Goal: Task Accomplishment & Management: Manage account settings

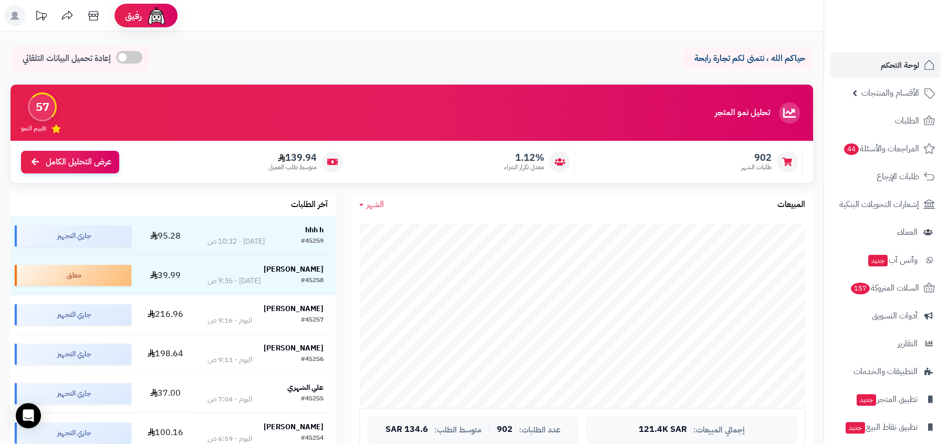
click at [835, 77] on link "لوحة التحكم" at bounding box center [885, 65] width 110 height 25
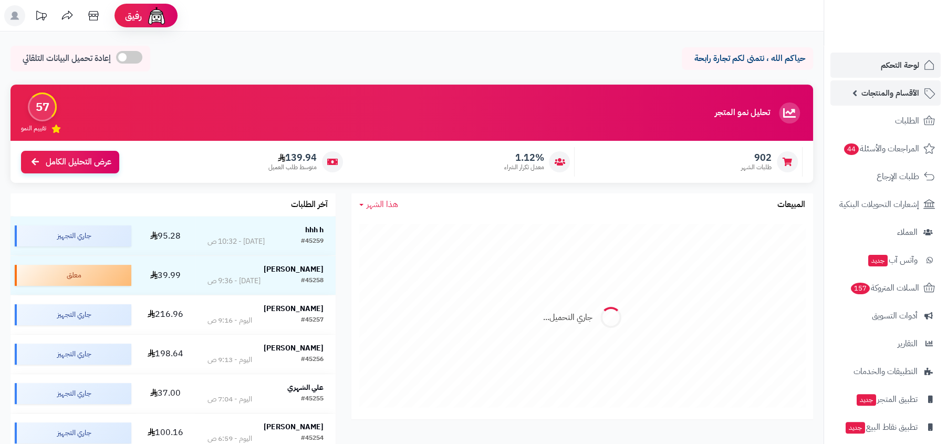
click at [847, 93] on link "الأقسام والمنتجات" at bounding box center [885, 92] width 110 height 25
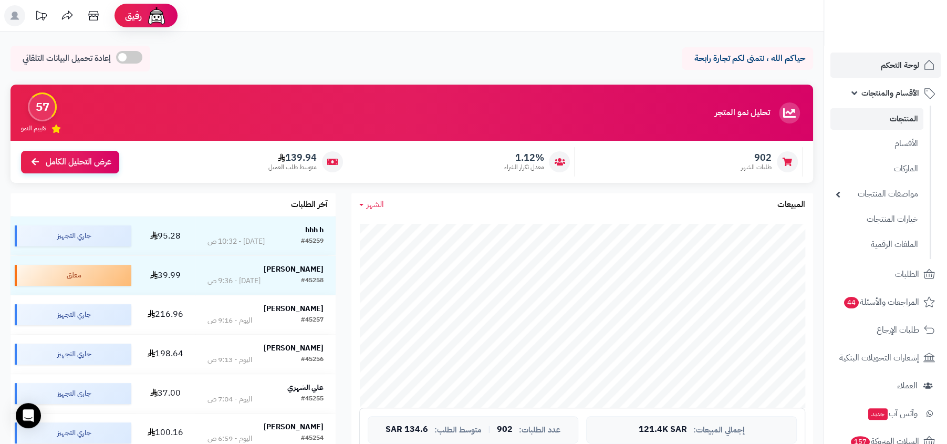
click at [852, 113] on link "المنتجات" at bounding box center [876, 119] width 93 height 22
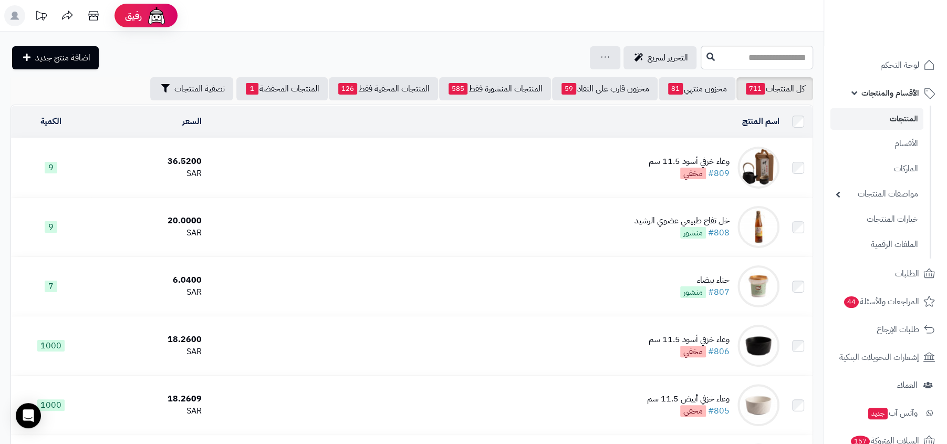
click at [862, 99] on span "الأقسام والمنتجات" at bounding box center [890, 93] width 58 height 15
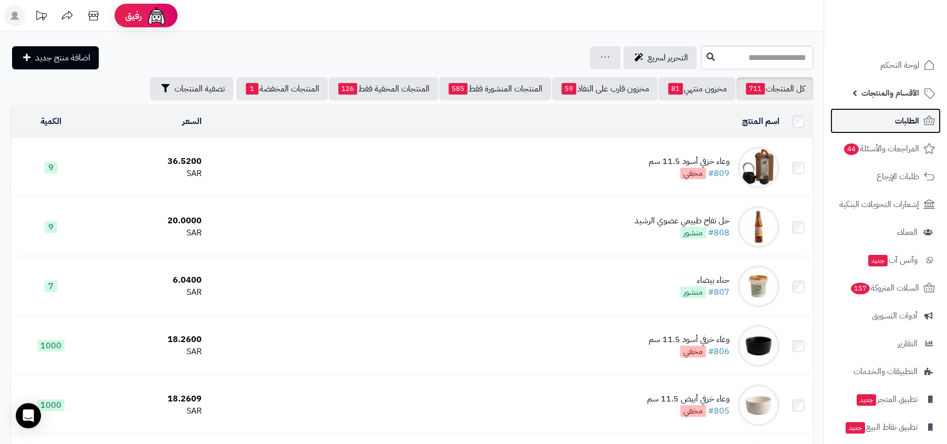
click at [866, 117] on link "الطلبات" at bounding box center [885, 120] width 110 height 25
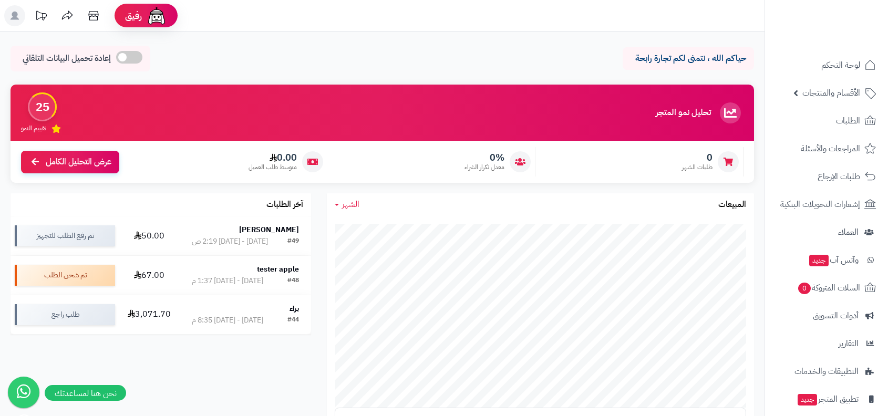
click at [827, 92] on span "الأقسام والمنتجات" at bounding box center [831, 93] width 58 height 15
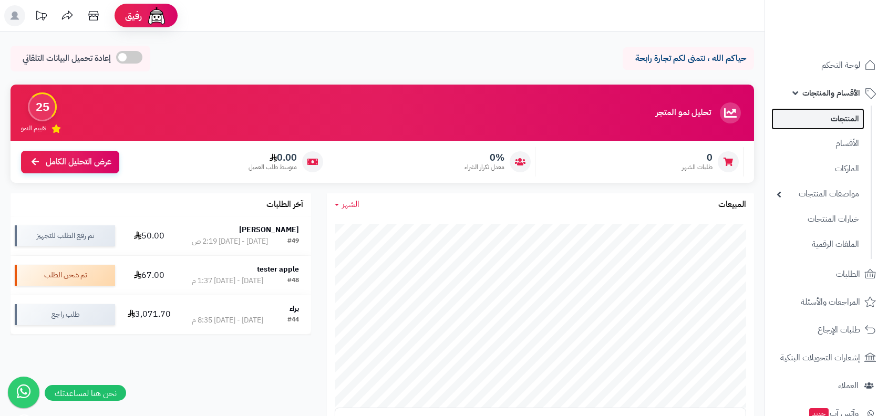
click at [826, 115] on link "المنتجات" at bounding box center [817, 119] width 93 height 22
click at [829, 166] on link "الماركات" at bounding box center [817, 169] width 93 height 22
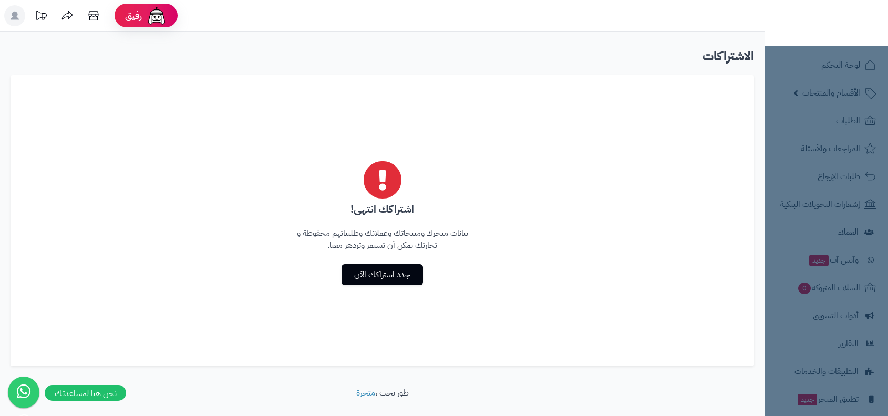
click at [7, 14] on rect at bounding box center [14, 15] width 21 height 21
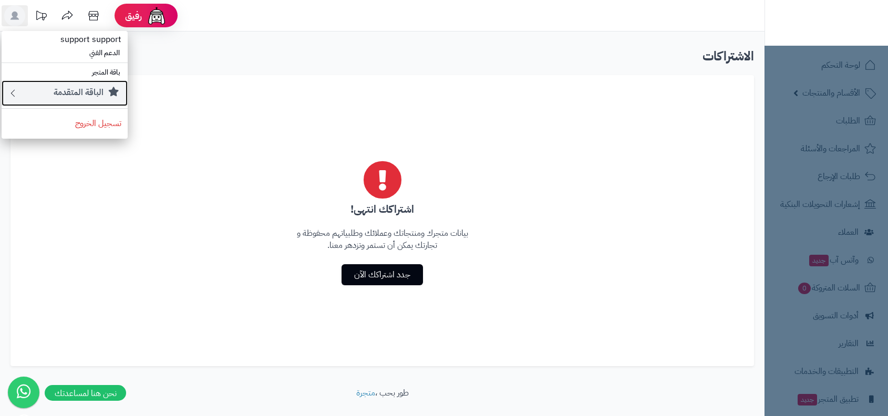
click at [83, 91] on small "الباقة المتقدمة" at bounding box center [79, 92] width 50 height 13
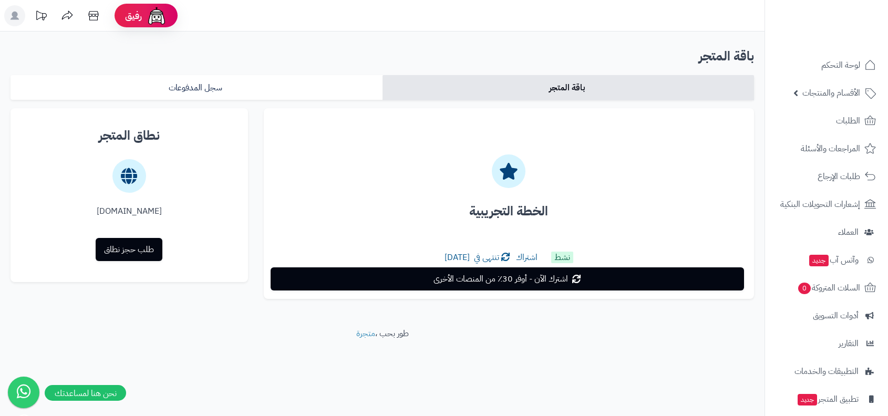
click at [458, 257] on span "تنتهى في [DATE]" at bounding box center [471, 257] width 55 height 13
click at [467, 224] on div "الخطة التجريبية" at bounding box center [508, 182] width 473 height 131
click at [295, 125] on div "الخطة التجريبية" at bounding box center [508, 182] width 473 height 131
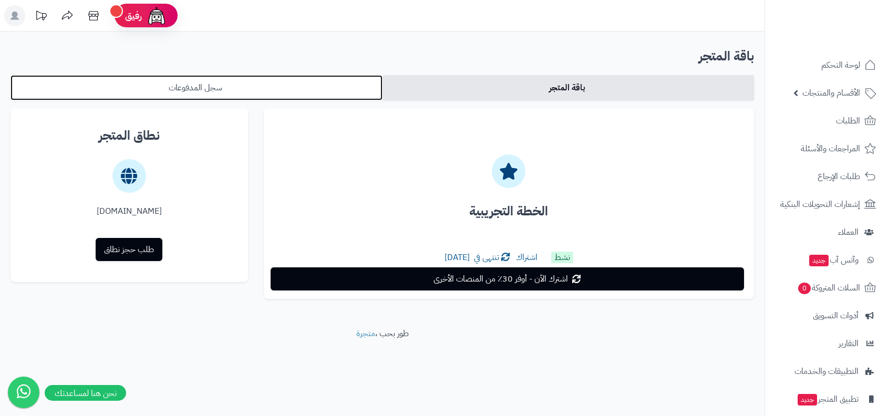
click at [309, 92] on link "سجل المدفوعات" at bounding box center [197, 87] width 372 height 25
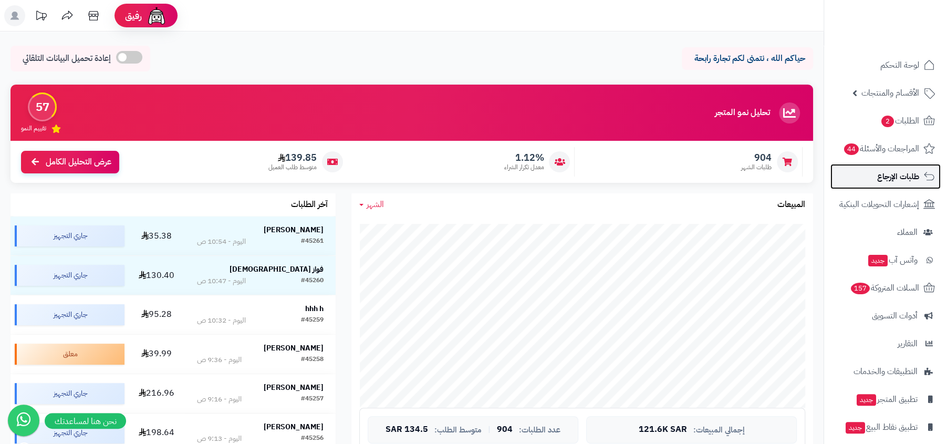
click at [884, 182] on span "طلبات الإرجاع" at bounding box center [898, 176] width 42 height 15
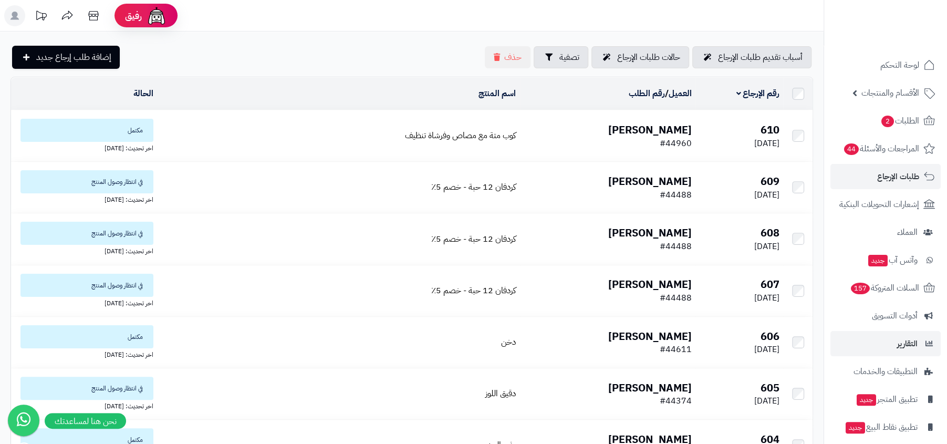
scroll to position [36, 0]
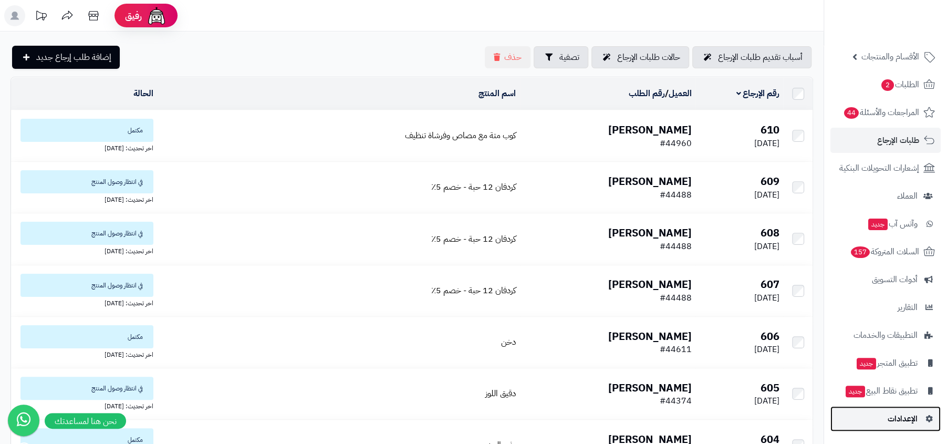
click at [866, 421] on link "الإعدادات" at bounding box center [885, 418] width 110 height 25
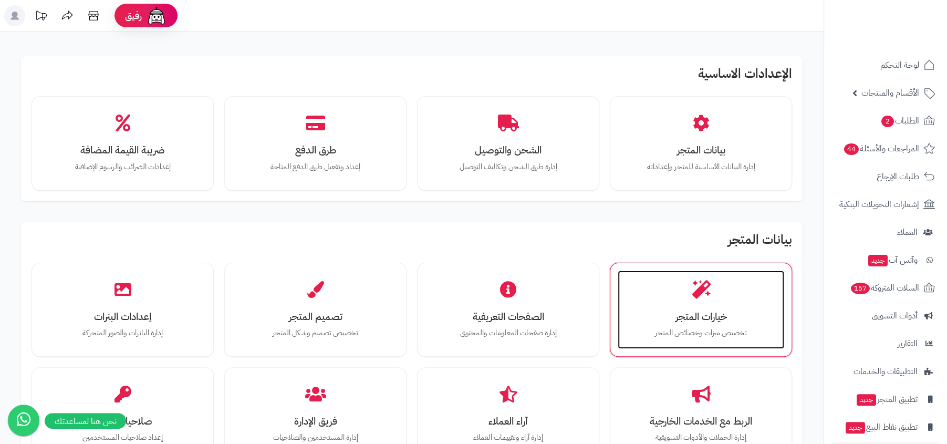
click at [696, 294] on icon at bounding box center [701, 289] width 18 height 18
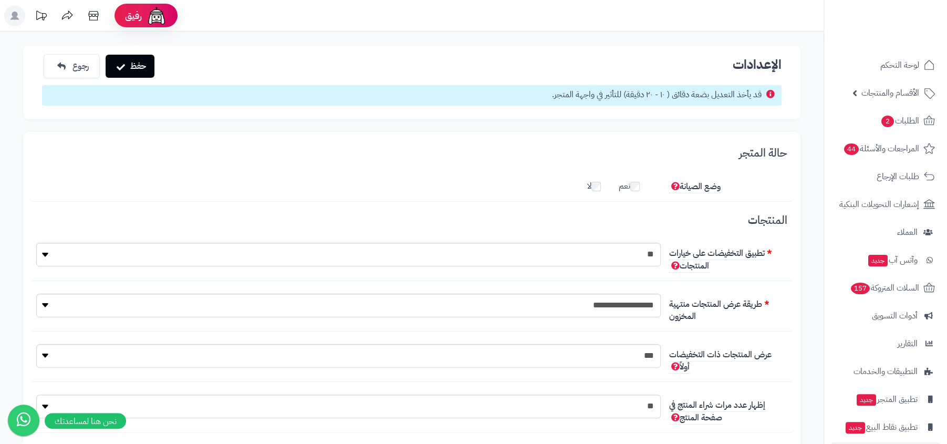
scroll to position [20, 0]
click at [901, 91] on span "الأقسام والمنتجات" at bounding box center [890, 93] width 58 height 15
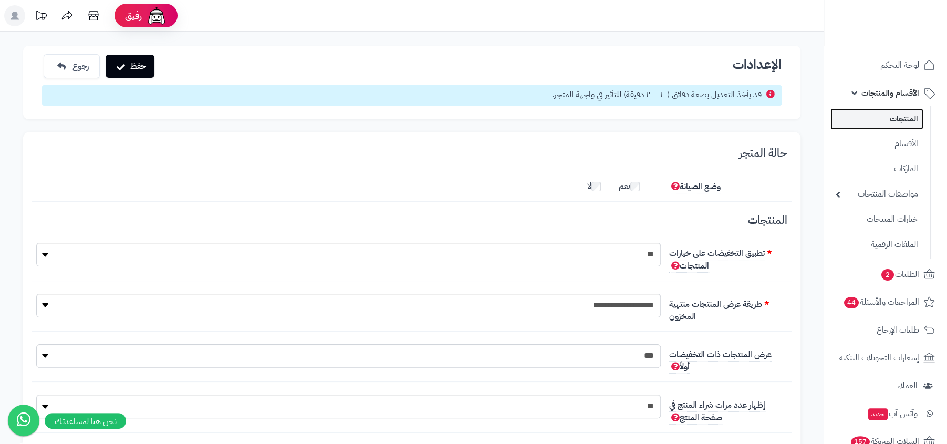
click at [896, 119] on link "المنتجات" at bounding box center [876, 119] width 93 height 22
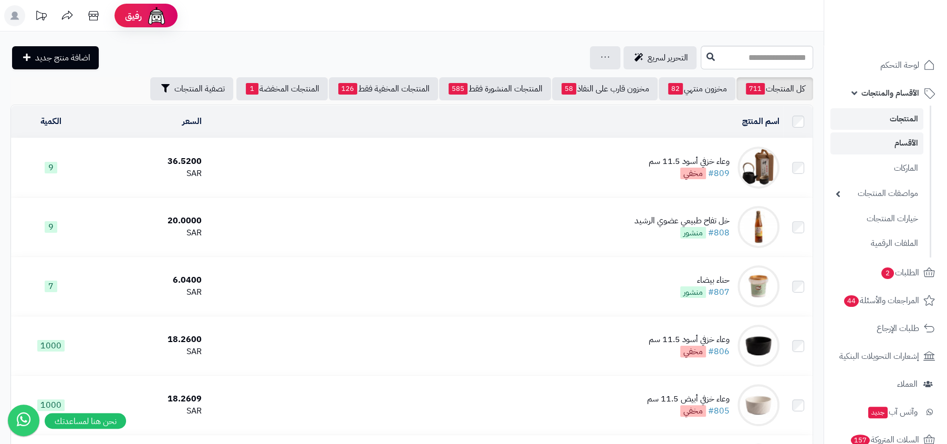
click at [891, 140] on link "الأقسام" at bounding box center [876, 143] width 93 height 22
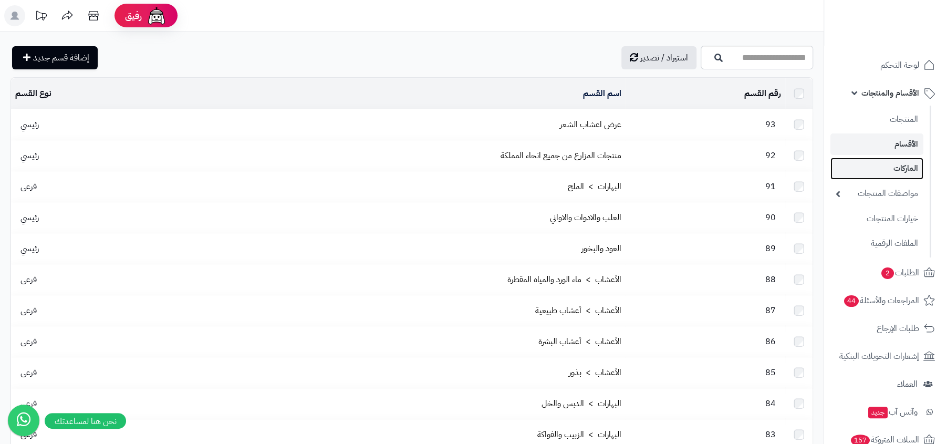
click at [879, 159] on link "الماركات" at bounding box center [876, 169] width 93 height 22
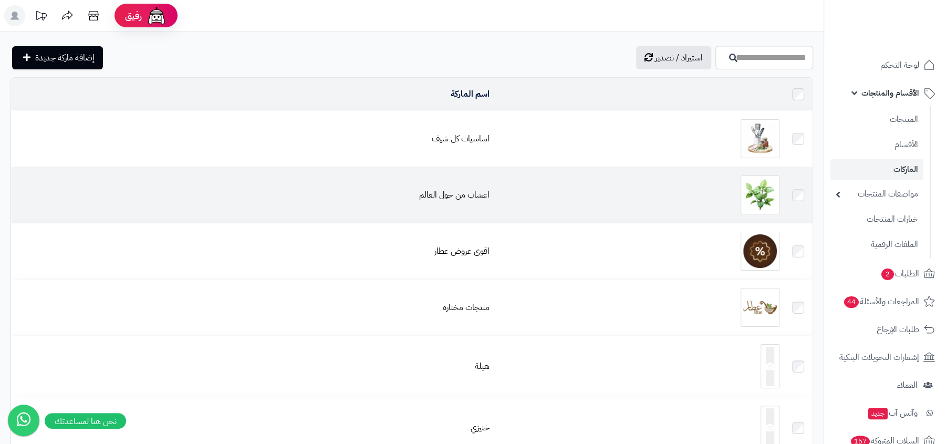
click at [473, 200] on td "اعشاب من حول العالم" at bounding box center [252, 195] width 483 height 56
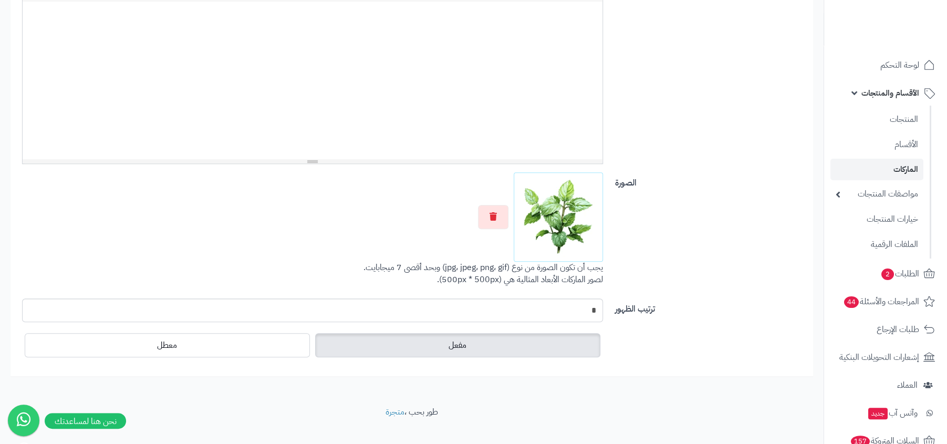
scroll to position [294, 0]
